Goal: Task Accomplishment & Management: Manage account settings

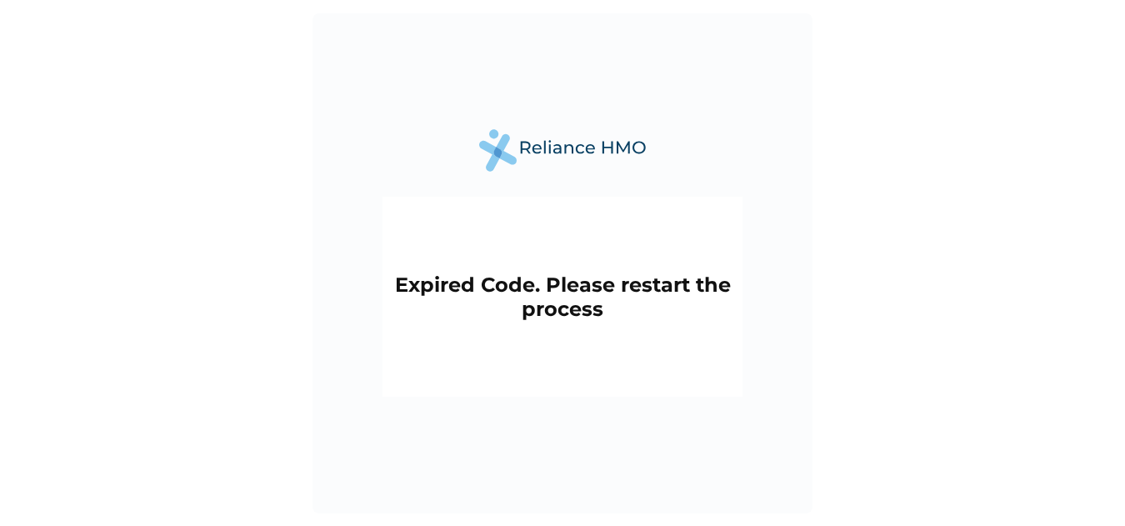
click at [594, 292] on h2 "Expired Code. Please restart the process" at bounding box center [562, 296] width 343 height 48
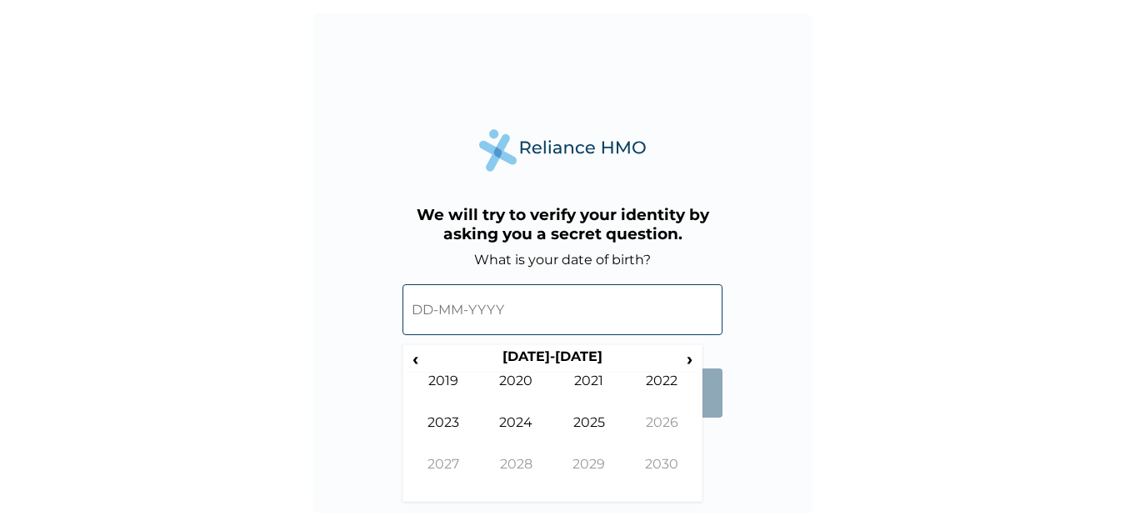
click at [522, 310] on input "text" at bounding box center [562, 309] width 320 height 51
click at [419, 357] on span "‹" at bounding box center [415, 358] width 17 height 21
click at [418, 357] on span "‹" at bounding box center [415, 358] width 17 height 21
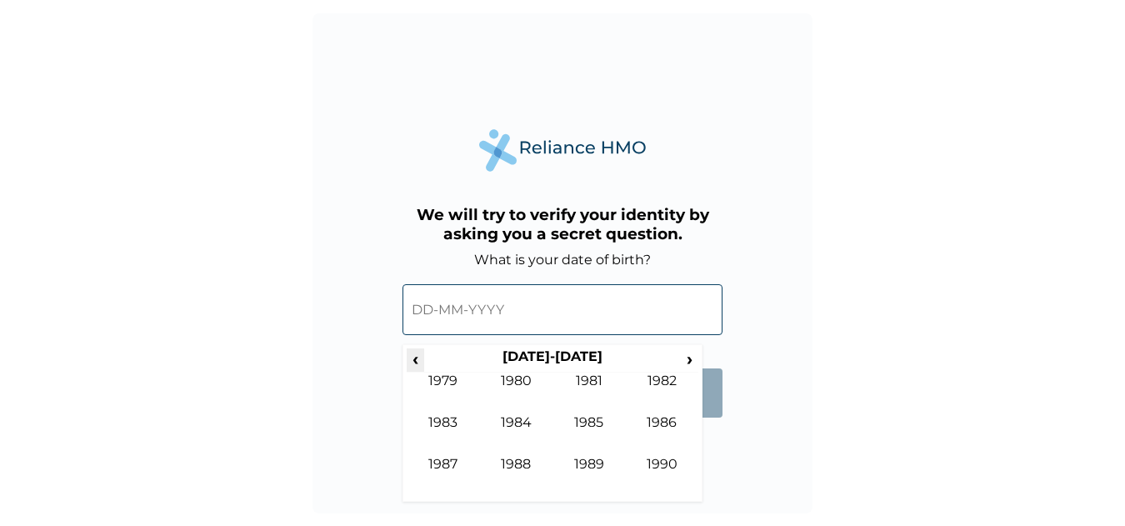
click at [418, 357] on span "‹" at bounding box center [415, 358] width 17 height 21
click at [651, 421] on td "1976" at bounding box center [662, 435] width 73 height 42
click at [662, 380] on td "Apr" at bounding box center [662, 393] width 73 height 42
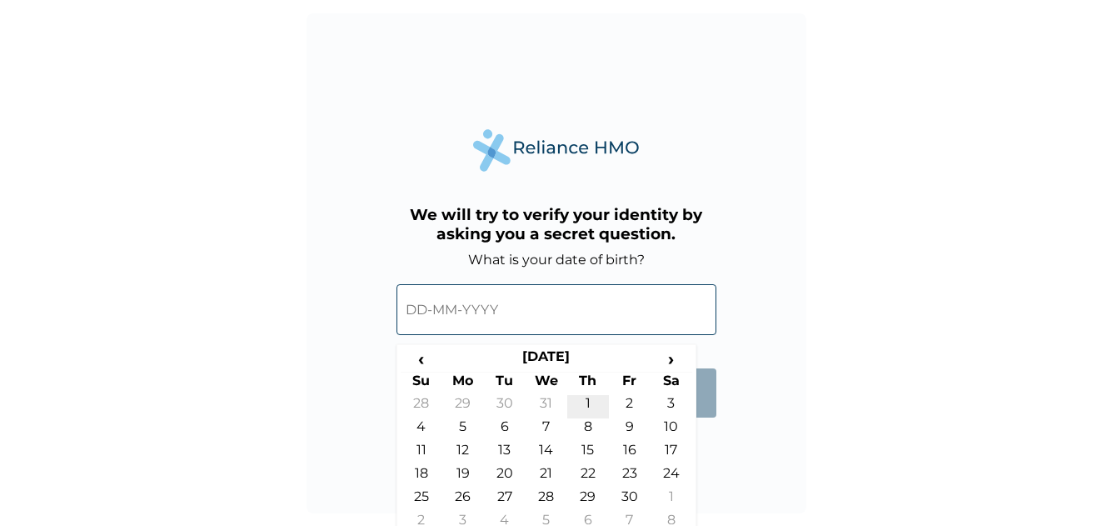
click at [584, 402] on td "1" at bounding box center [588, 406] width 42 height 23
type input "01-04-1976"
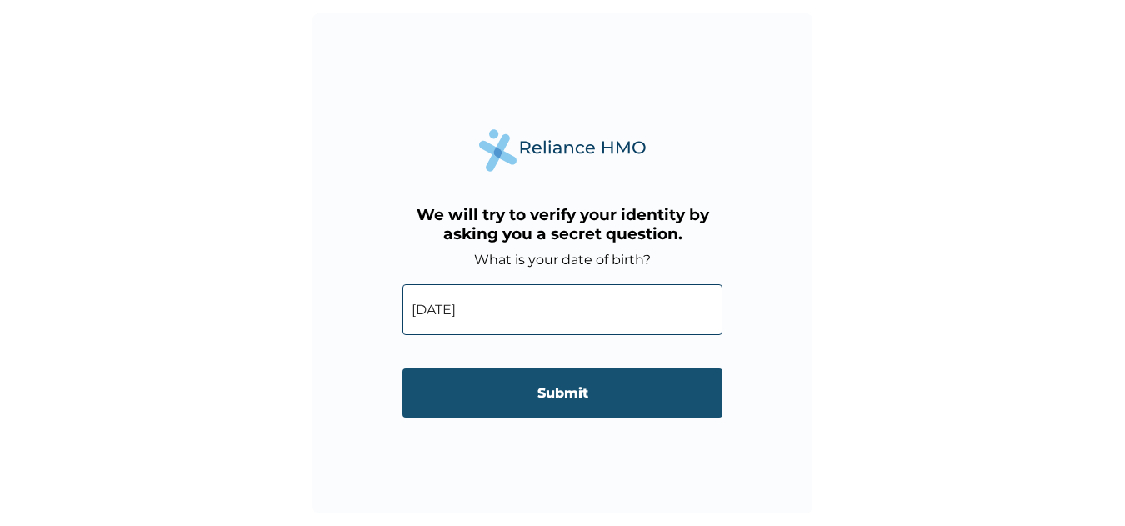
click at [567, 394] on input "Submit" at bounding box center [562, 392] width 320 height 49
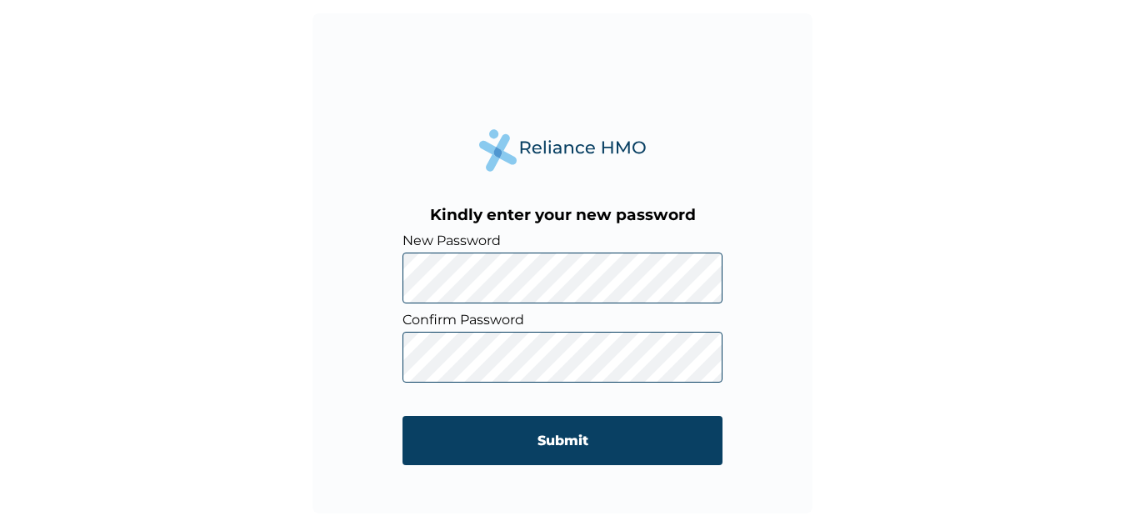
click at [793, 304] on div "Kindly enter your new password New Password Confirm Password Submit" at bounding box center [562, 263] width 500 height 500
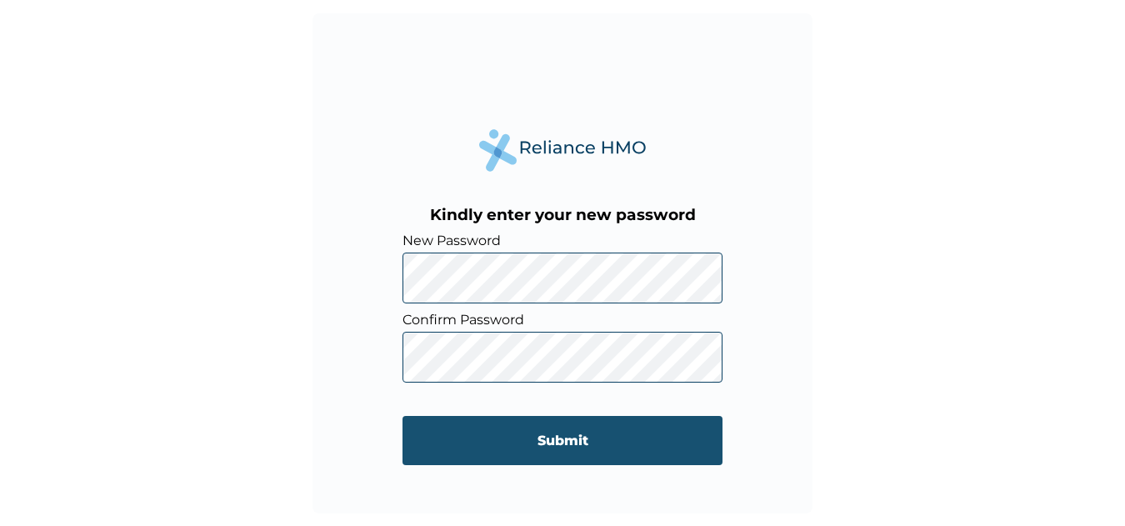
click at [557, 434] on input "Submit" at bounding box center [562, 440] width 320 height 49
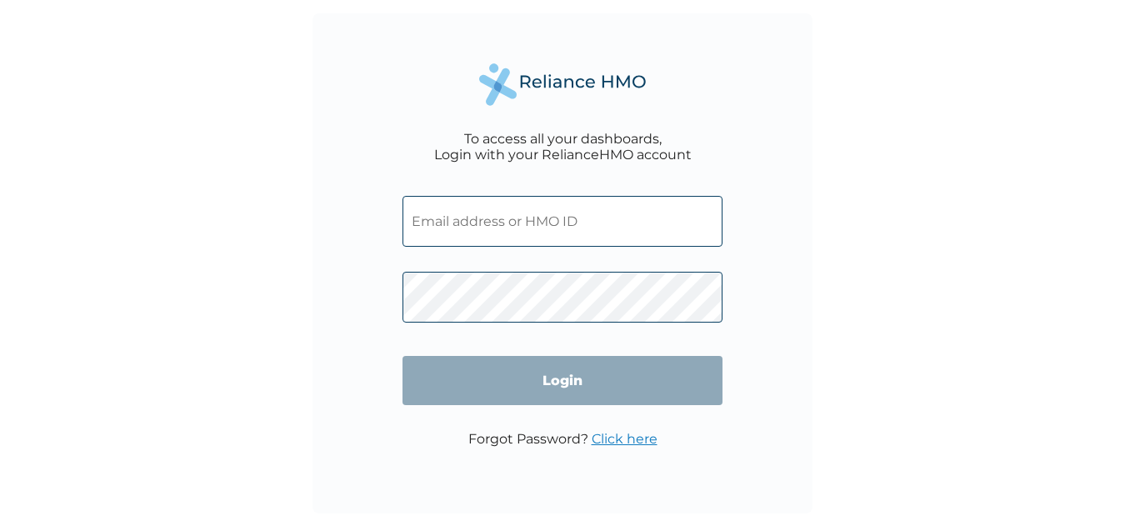
type input "GMT/10192/A"
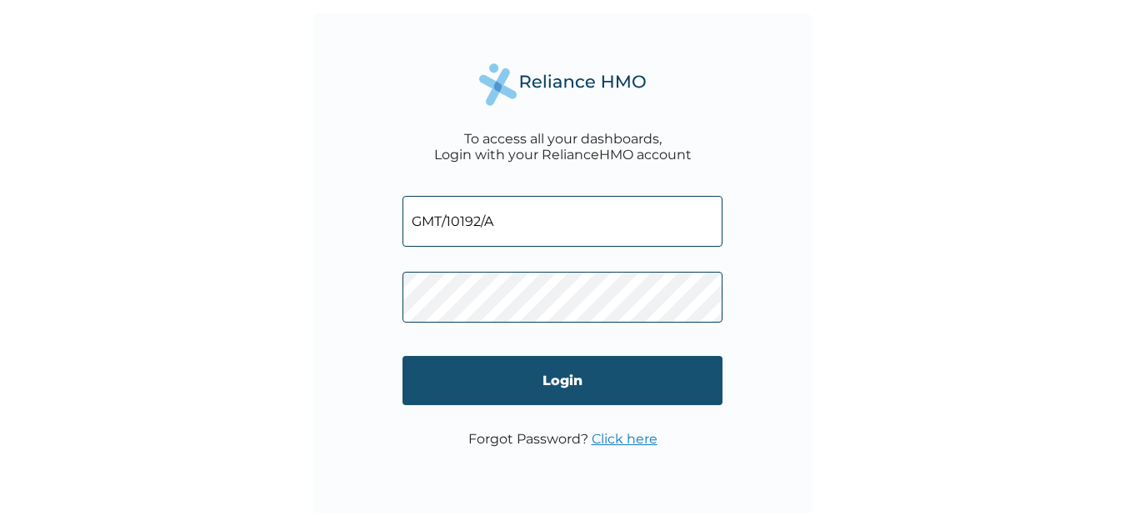
click at [570, 378] on input "Login" at bounding box center [562, 380] width 320 height 49
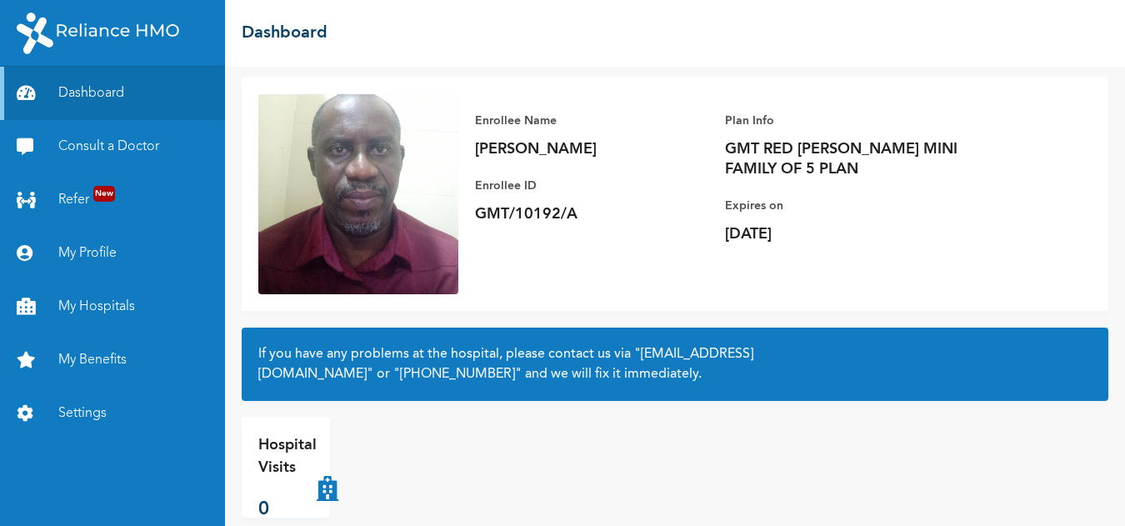
scroll to position [119, 0]
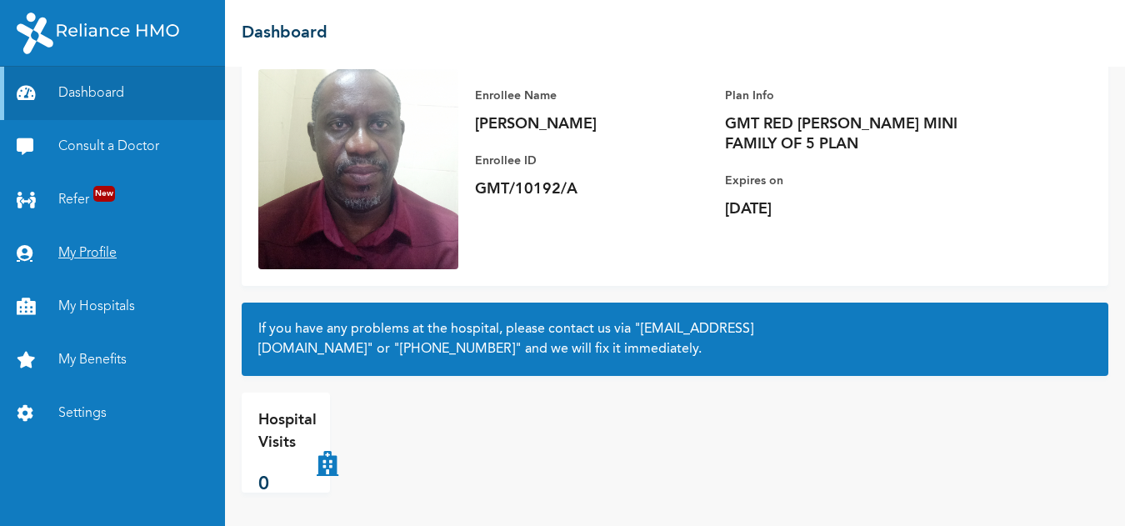
click at [87, 246] on link "My Profile" at bounding box center [112, 253] width 225 height 53
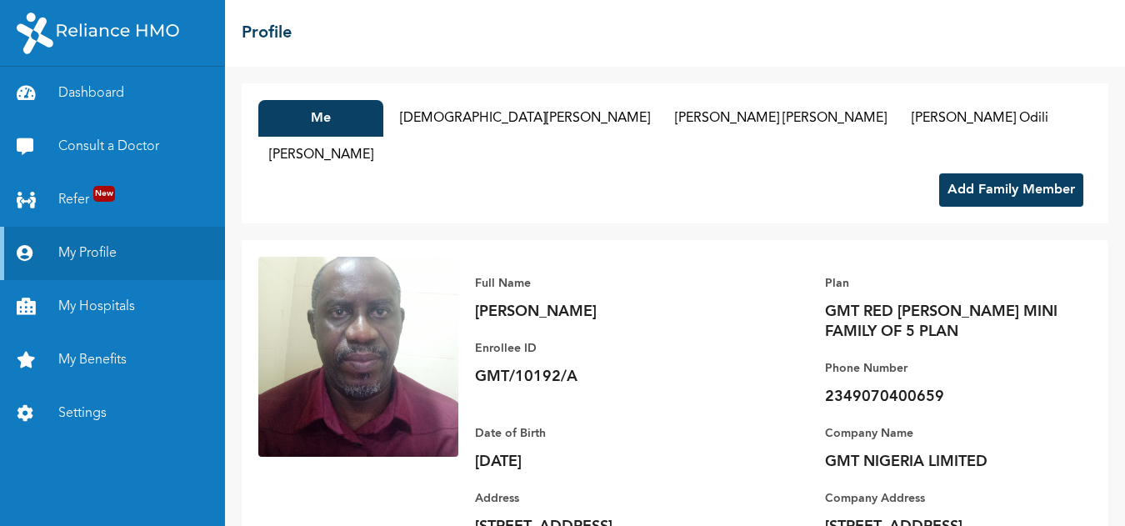
click at [1027, 173] on button "Add Family Member" at bounding box center [1011, 189] width 144 height 33
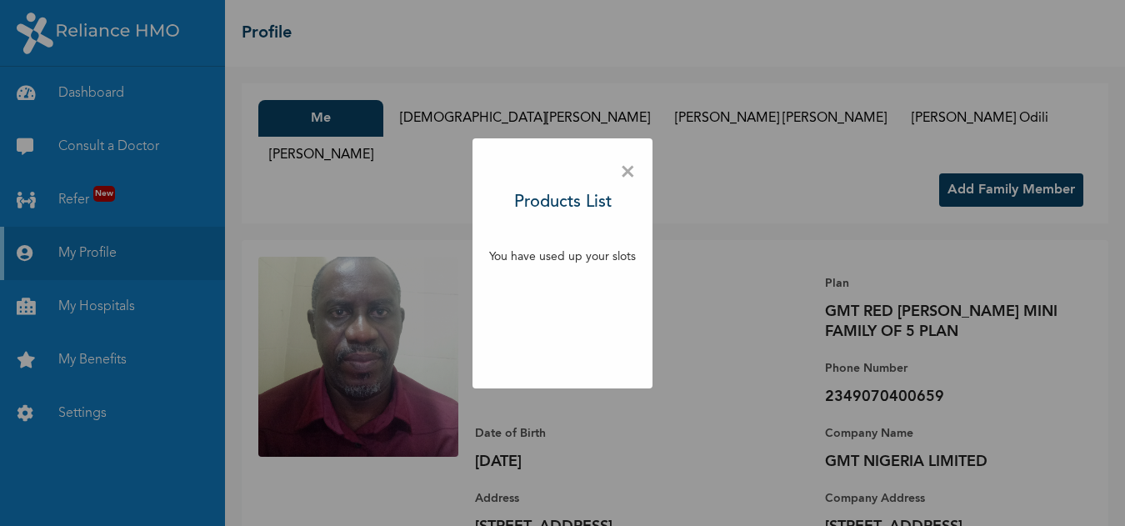
click at [632, 168] on span "×" at bounding box center [628, 172] width 16 height 35
